Goal: Find contact information: Find contact information

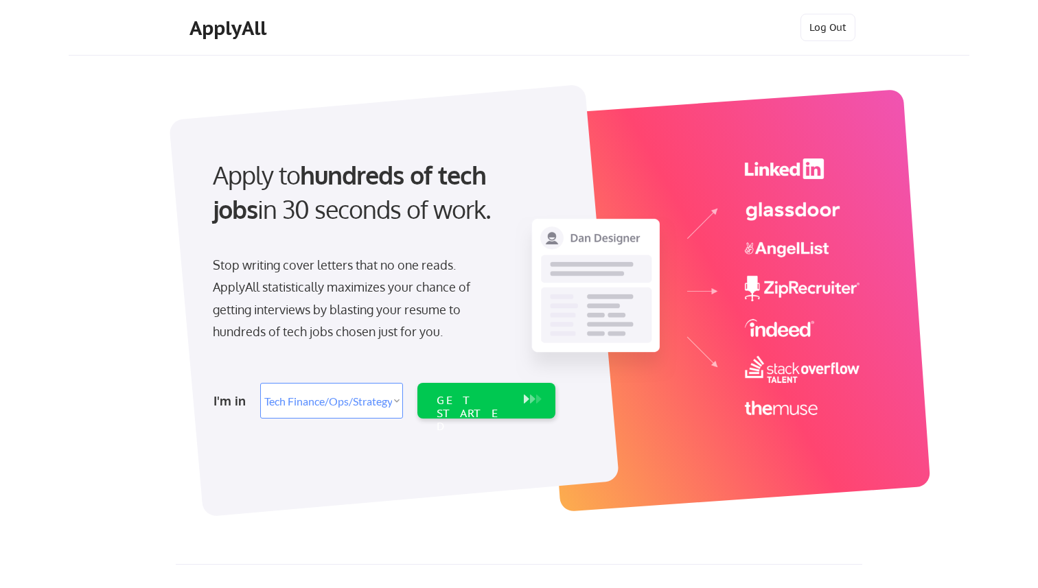
select select ""tech_finance_biz_ops_cos""
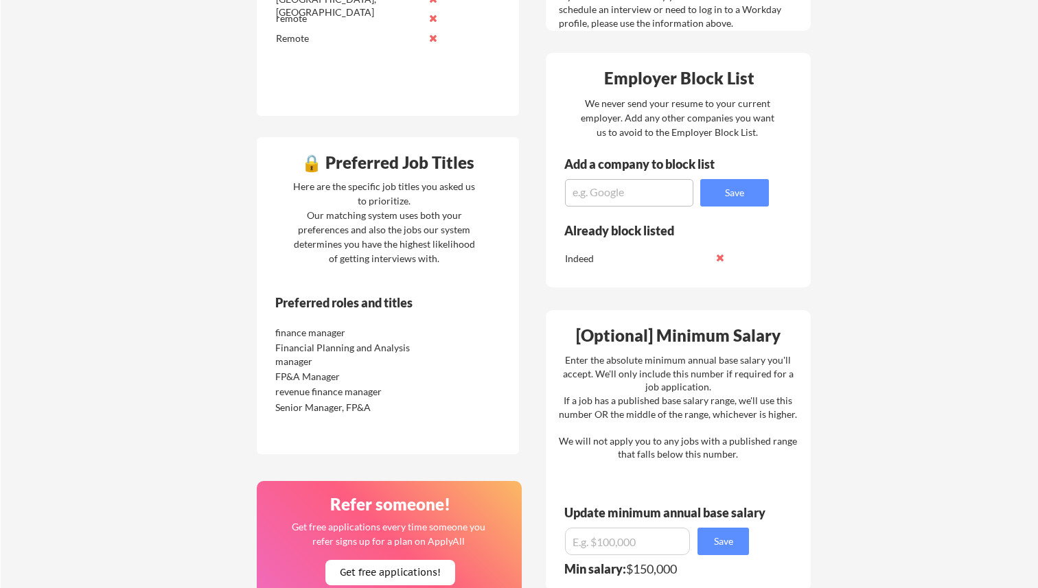
scroll to position [548, 0]
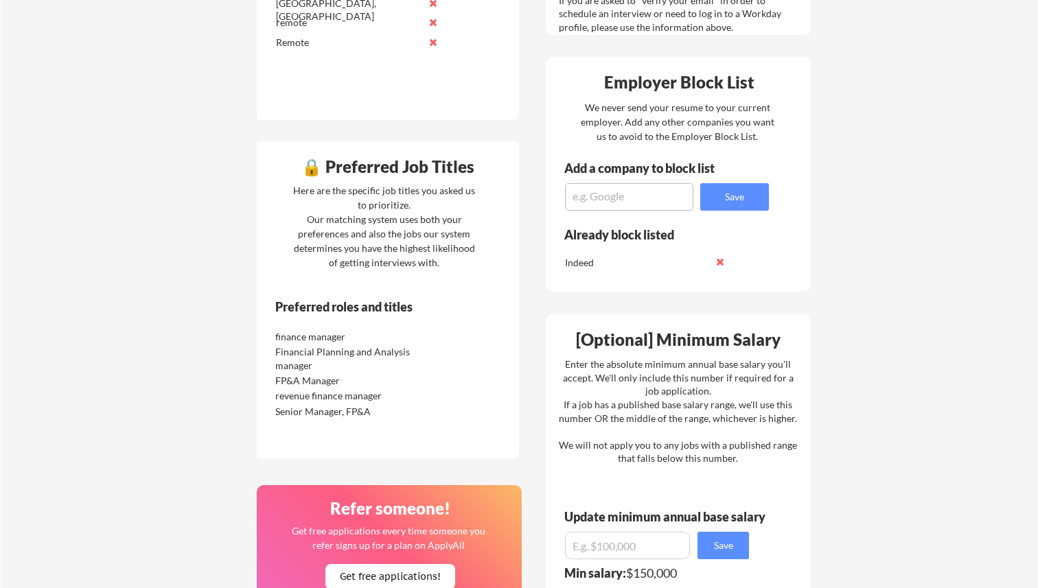
click at [349, 257] on div "Here are the specific job titles you asked us to prioritize. Our matching syste…" at bounding box center [384, 226] width 189 height 86
click at [340, 319] on div "Preferred roles and titles" at bounding box center [369, 311] width 224 height 21
click at [332, 342] on div "finance manager" at bounding box center [347, 337] width 145 height 14
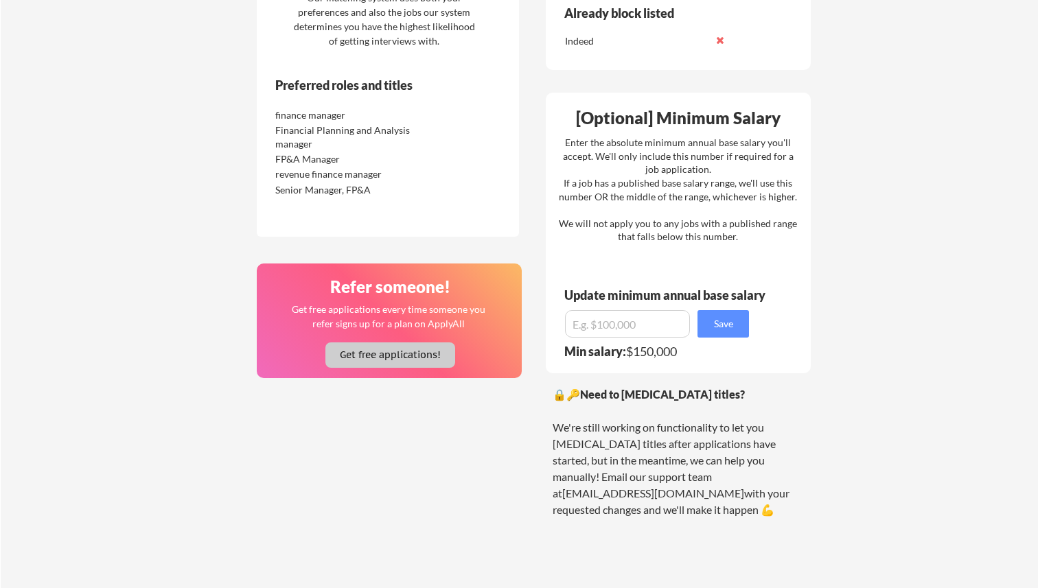
scroll to position [770, 0]
click at [574, 428] on div "🔒🔑 Need to change your job titles? We're still working on functionality to let …" at bounding box center [677, 452] width 251 height 132
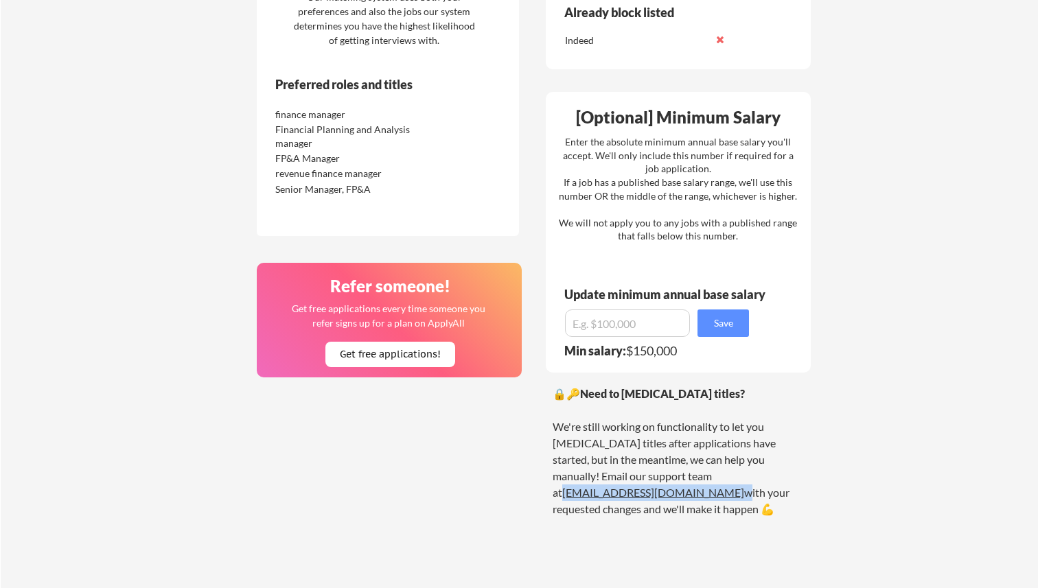
drag, startPoint x: 725, startPoint y: 476, endPoint x: 631, endPoint y: 482, distance: 94.2
click at [631, 482] on div "🔒🔑 Need to change your job titles? We're still working on functionality to let …" at bounding box center [677, 452] width 251 height 132
copy div "[EMAIL_ADDRESS][DOMAIN_NAME]"
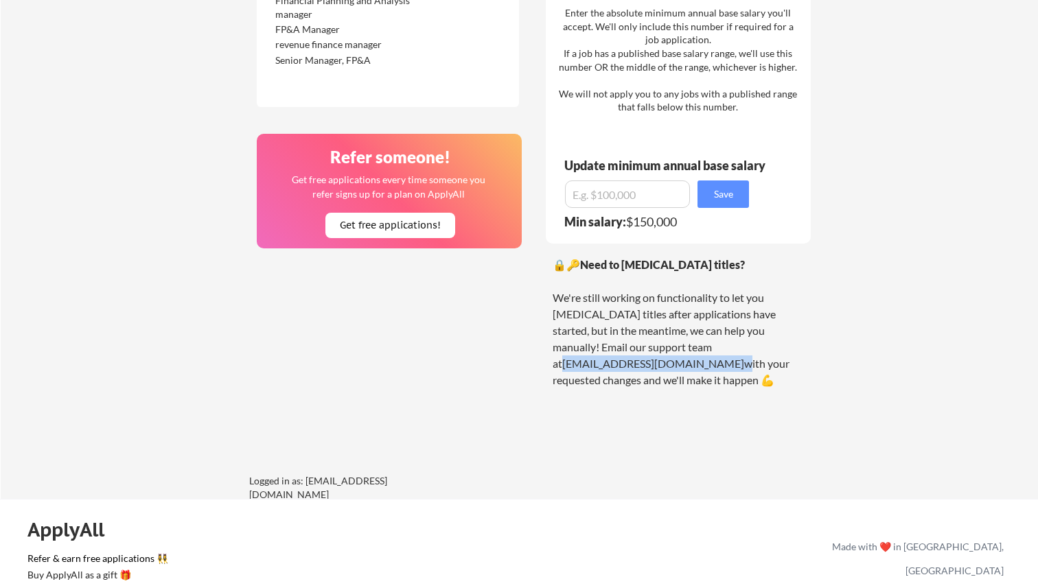
scroll to position [1029, 0]
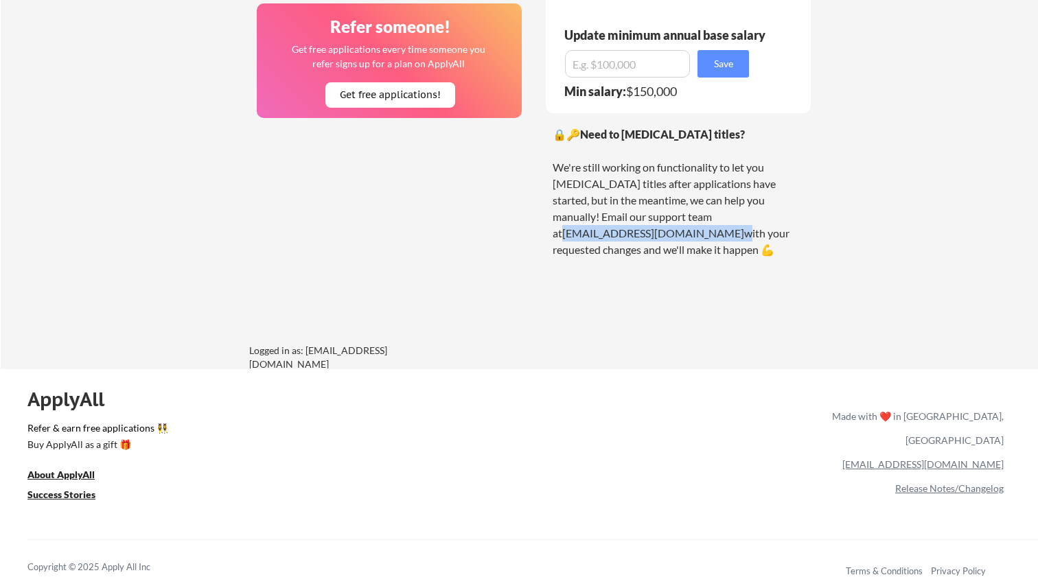
click at [82, 486] on div "ApplyAll Refer & earn free applications 👯‍♀️ Buy ApplyAll as a gift 🎁 About App…" at bounding box center [519, 487] width 1038 height 218
click at [80, 475] on u "About ApplyAll" at bounding box center [60, 475] width 67 height 12
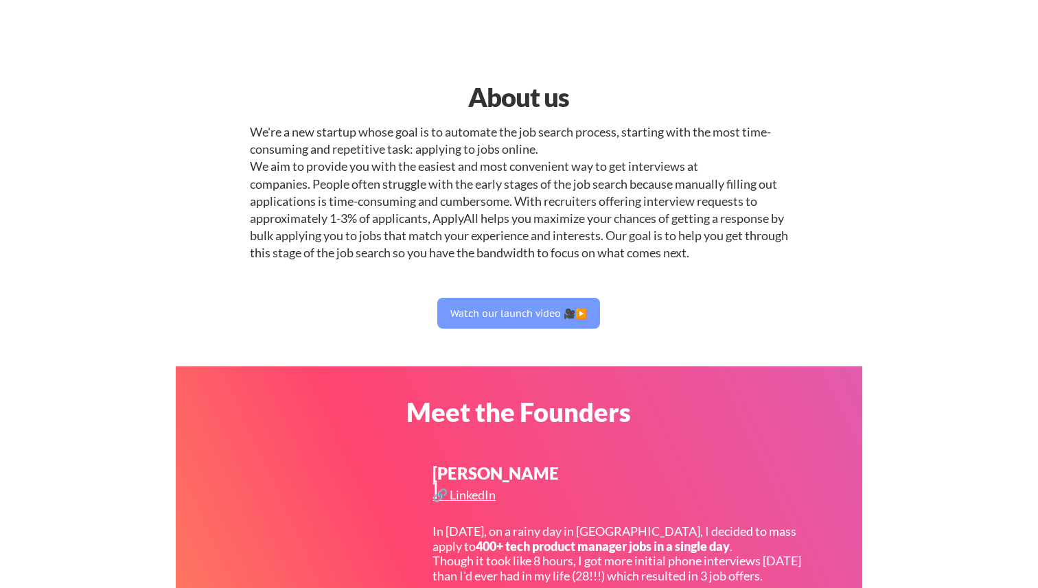
select select ""tech_finance_biz_ops_cos""
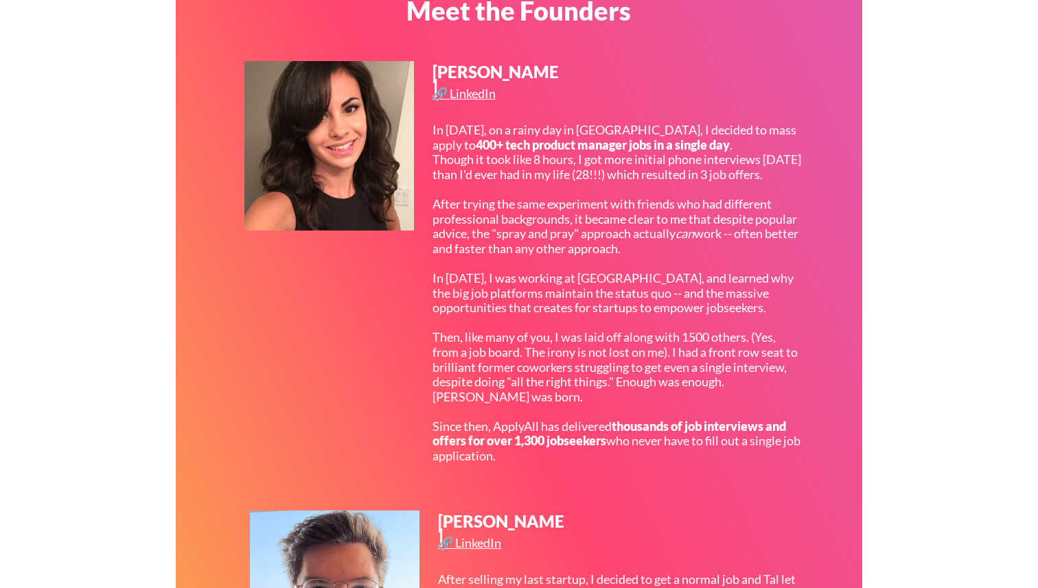
scroll to position [379, 0]
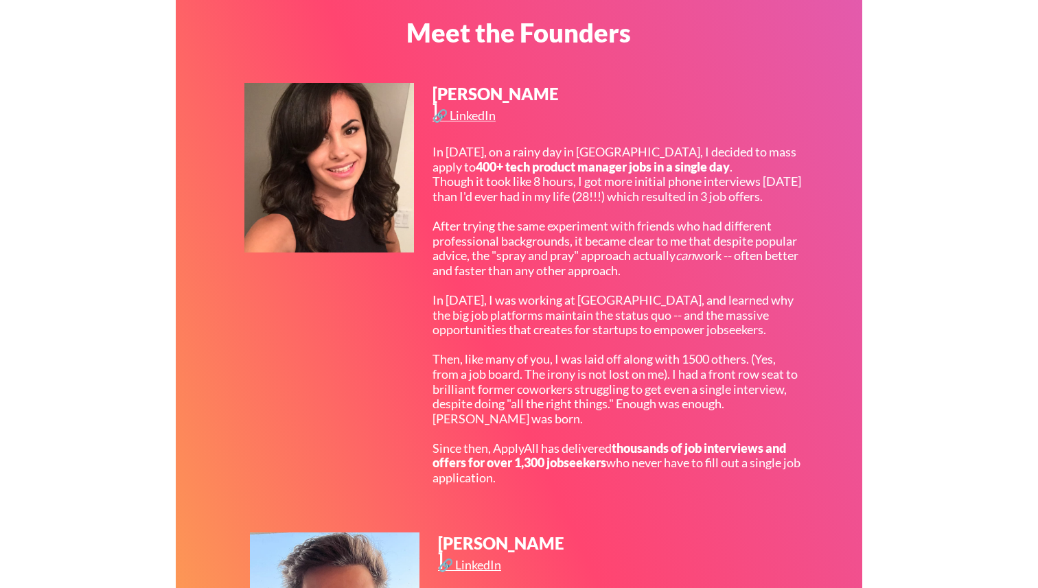
drag, startPoint x: 564, startPoint y: 92, endPoint x: 552, endPoint y: 90, distance: 11.8
click at [552, 90] on div "Tal Flanchraych 🔗 LinkedIn In 2017, on a rainy day in San Francisco, I decided …" at bounding box center [524, 297] width 561 height 429
copy div "Tal Flanchraych"
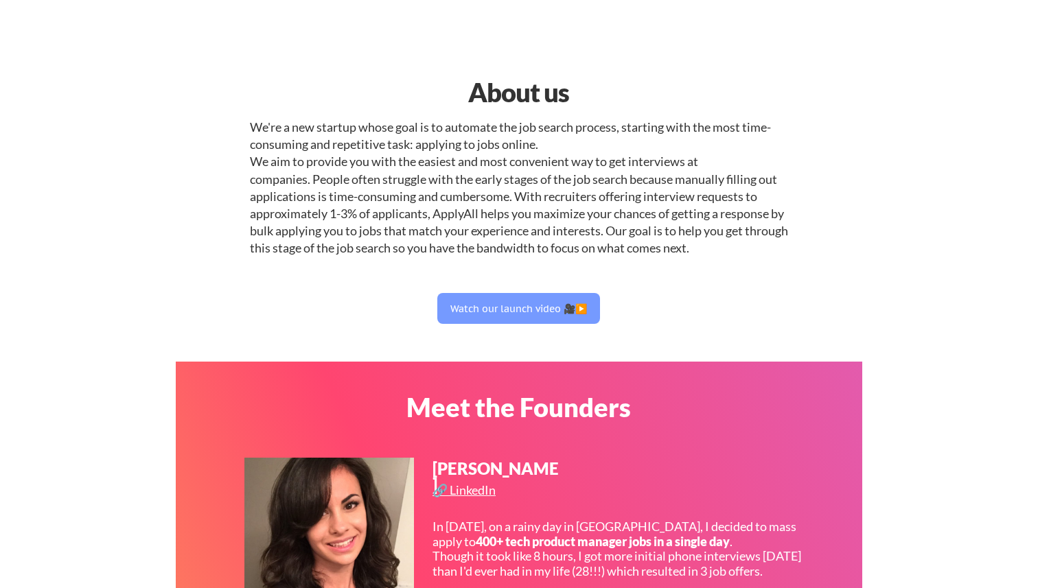
scroll to position [0, 0]
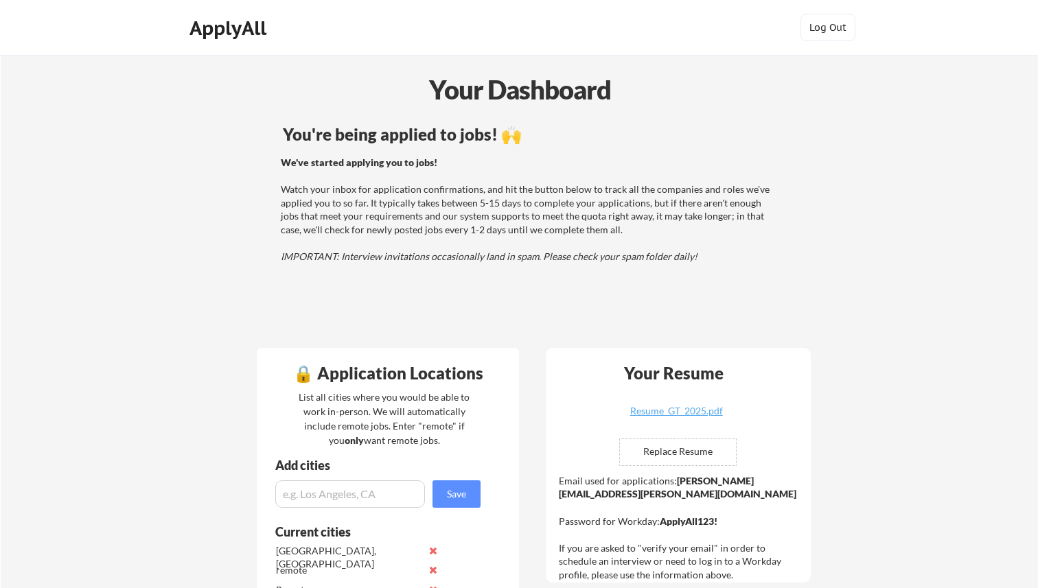
scroll to position [1029, 0]
